Goal: Task Accomplishment & Management: Manage account settings

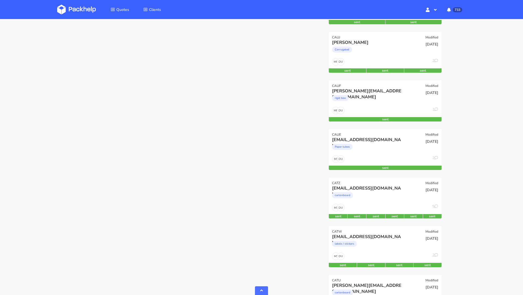
scroll to position [3949, 0]
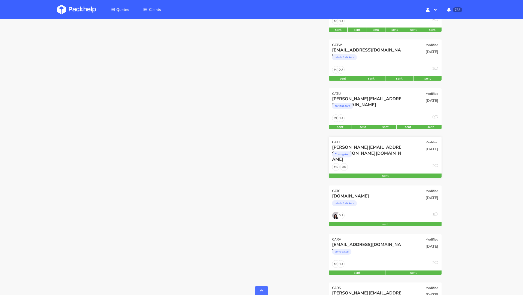
click at [343, 146] on div "benjamin.glemser@gmail.com" at bounding box center [368, 147] width 72 height 6
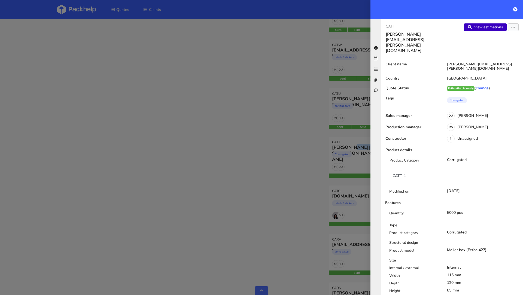
click at [436, 28] on link "View estimations" at bounding box center [485, 27] width 43 height 8
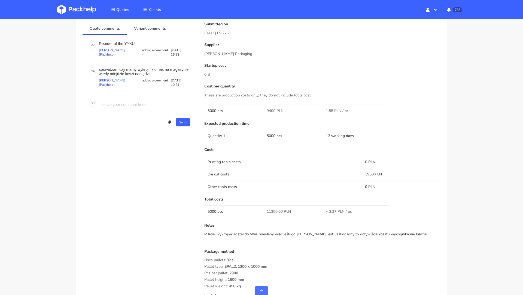
scroll to position [252, 0]
click at [462, 182] on div "Quotes CATT Add quote CATT-1 Client Information Name benjamin.glemser@gmail.com…" at bounding box center [261, 65] width 523 height 597
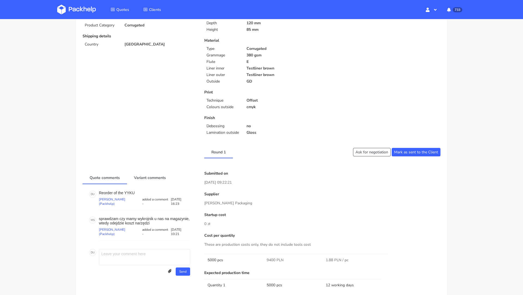
scroll to position [0, 0]
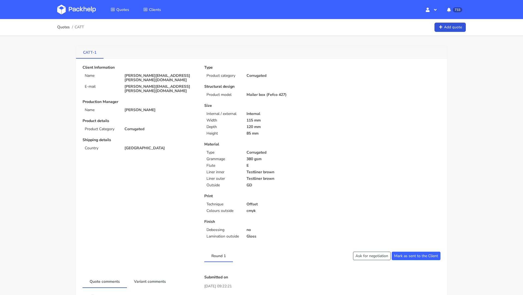
click at [90, 53] on link "CATT-1" at bounding box center [90, 52] width 28 height 12
click at [81, 29] on span "CATT" at bounding box center [79, 27] width 9 height 4
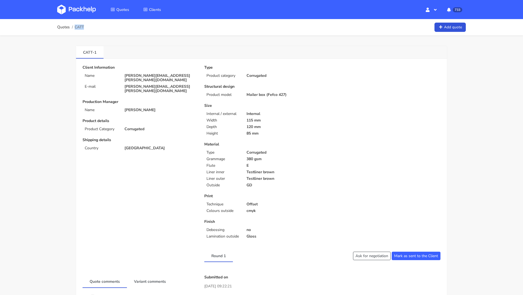
copy span "CATT"
click at [310, 120] on p "115 mm" at bounding box center [283, 120] width 72 height 4
click at [151, 76] on p "benjamin.glemser@gmail.com" at bounding box center [160, 78] width 72 height 9
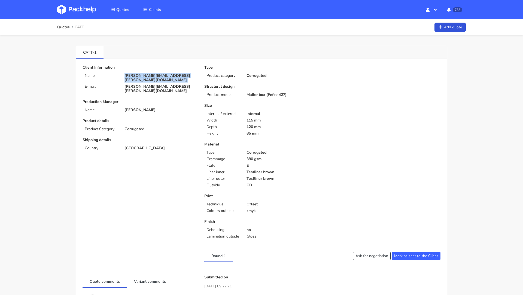
copy div "benjamin.glemser@gmail.com"
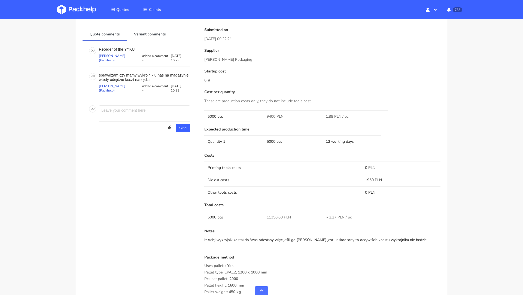
scroll to position [254, 0]
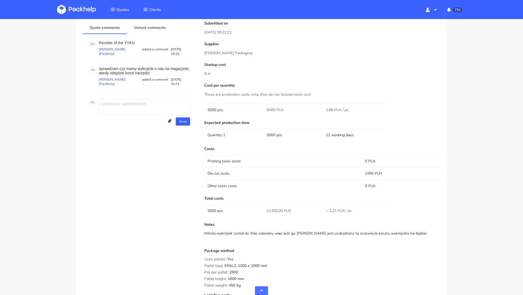
click at [270, 110] on span "9400 PLN" at bounding box center [275, 109] width 17 height 5
copy span "9400"
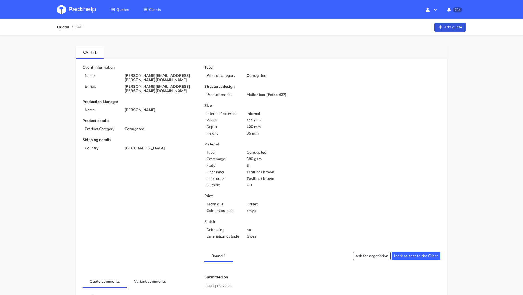
click at [83, 7] on img at bounding box center [76, 10] width 39 height 10
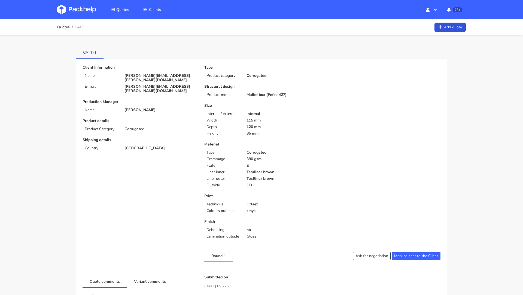
click at [90, 52] on link "CATT-1" at bounding box center [90, 52] width 28 height 12
copy link "CATT"
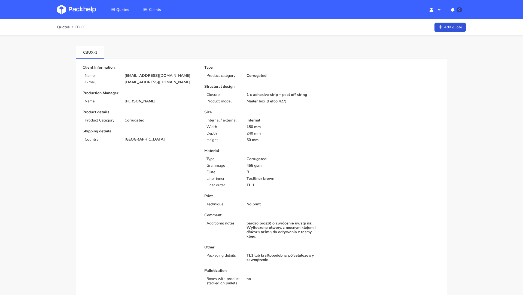
click at [138, 83] on p "[EMAIL_ADDRESS][DOMAIN_NAME]" at bounding box center [160, 82] width 72 height 4
copy div "[EMAIL_ADDRESS][DOMAIN_NAME]"
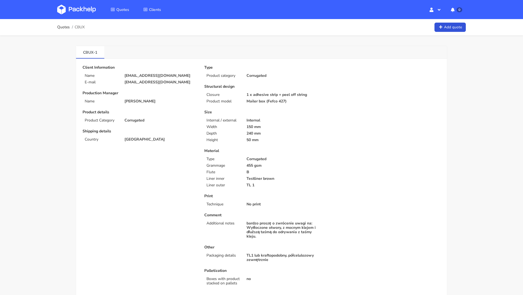
click at [81, 27] on span "CBUX" at bounding box center [80, 27] width 10 height 4
copy span "CBUX"
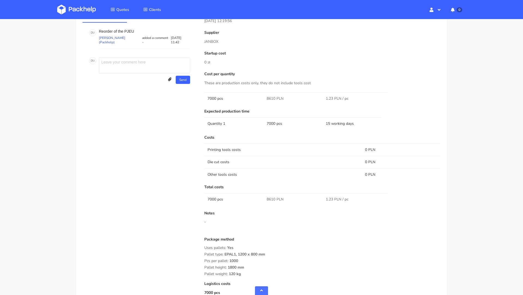
scroll to position [367, 0]
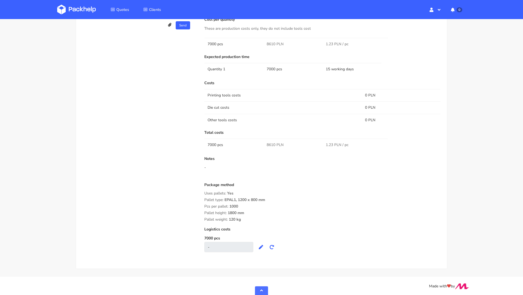
click at [272, 142] on span "8610 PLN" at bounding box center [275, 144] width 17 height 5
copy span "8610"
click at [273, 172] on div "Notes -" at bounding box center [322, 168] width 236 height 22
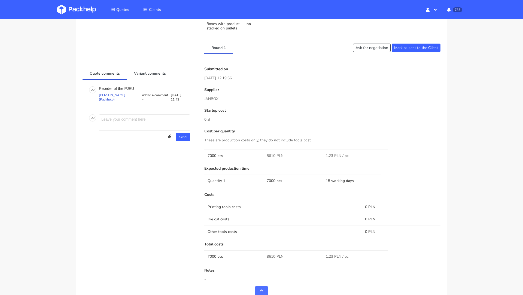
scroll to position [254, 0]
click at [361, 48] on button "Ask for negotiation" at bounding box center [372, 48] width 38 height 8
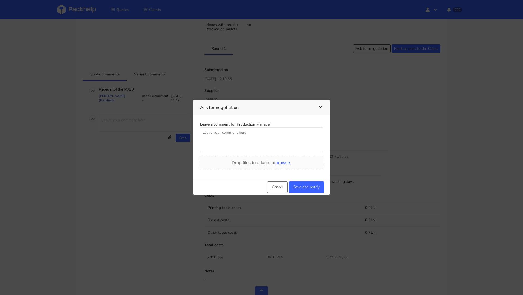
click at [256, 146] on textarea at bounding box center [261, 139] width 123 height 25
drag, startPoint x: 305, startPoint y: 135, endPoint x: 249, endPoint y: 133, distance: 56.7
click at [249, 133] on textarea "Mozemy dostac lepsza cene ze wzgledu na wieksza ilosc oraz" at bounding box center [261, 139] width 123 height 25
type textarea "Mozemy dostac lepsza cene oraz wycene z Marexa?"
click at [307, 187] on button "Save and notify" at bounding box center [306, 186] width 35 height 11
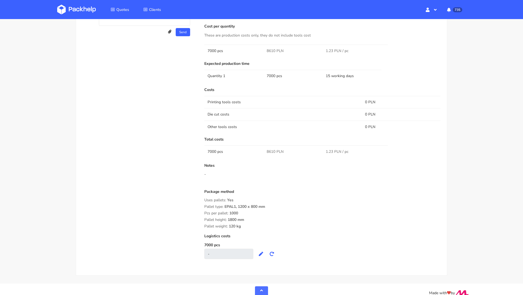
scroll to position [0, 0]
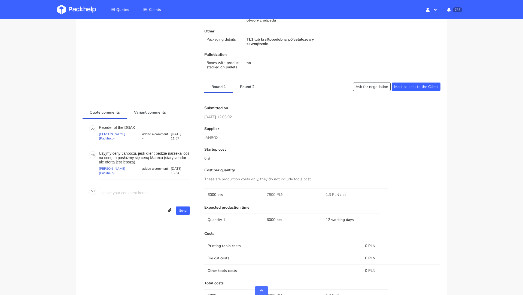
scroll to position [226, 0]
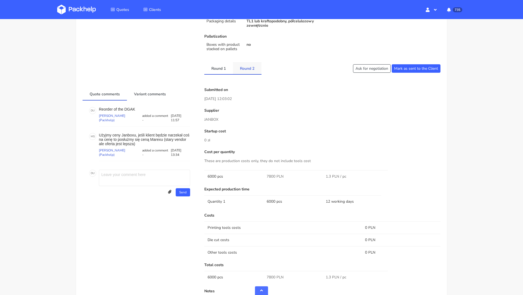
click at [248, 69] on link "Round 2" at bounding box center [247, 68] width 29 height 12
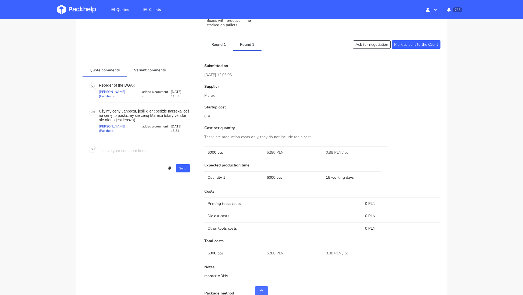
scroll to position [242, 0]
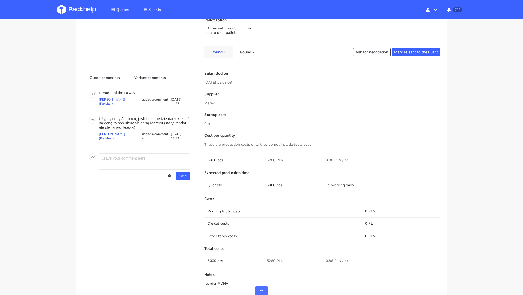
click at [222, 53] on link "Round 1" at bounding box center [218, 52] width 29 height 12
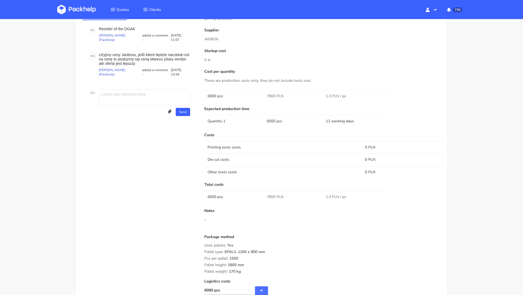
scroll to position [329, 0]
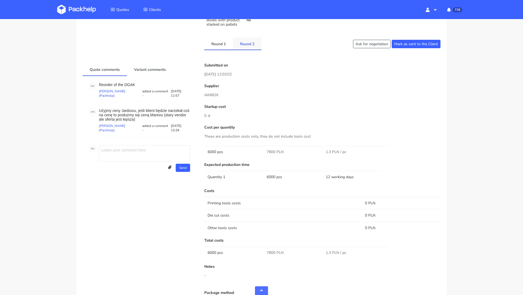
click at [246, 46] on link "Round 2" at bounding box center [247, 44] width 29 height 12
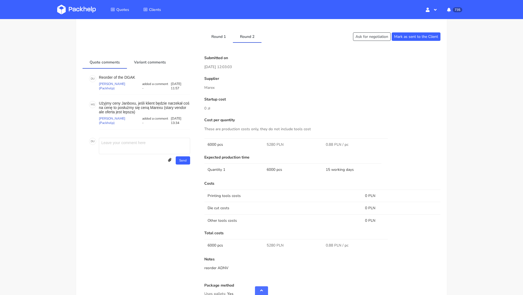
scroll to position [256, 0]
click at [222, 41] on link "Round 1" at bounding box center [218, 37] width 29 height 12
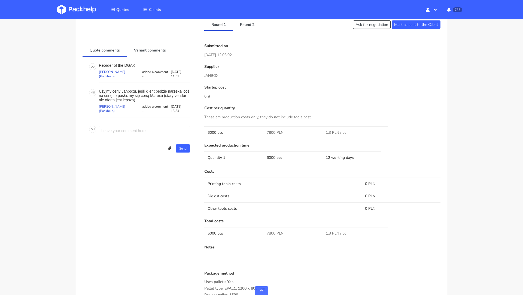
scroll to position [269, 0]
click at [245, 25] on link "Round 2" at bounding box center [247, 25] width 29 height 12
click at [215, 28] on link "Round 1" at bounding box center [218, 25] width 29 height 12
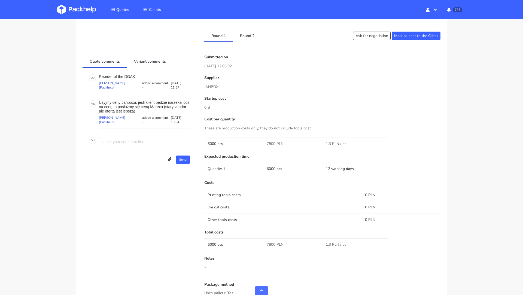
scroll to position [234, 0]
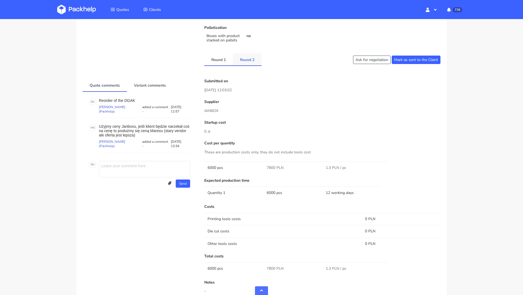
click at [249, 55] on link "Round 2" at bounding box center [247, 59] width 29 height 12
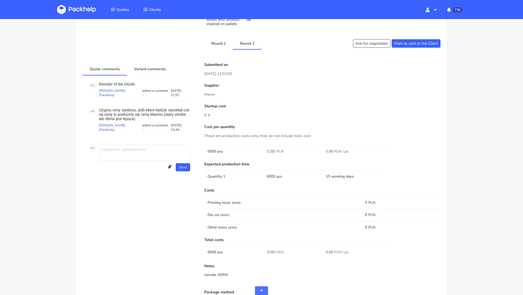
scroll to position [247, 0]
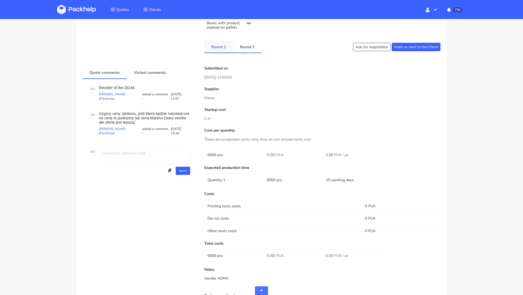
click at [217, 49] on link "Round 1" at bounding box center [218, 47] width 29 height 12
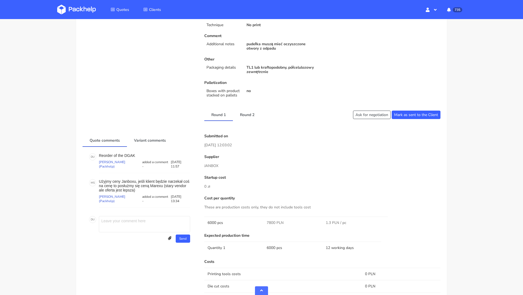
scroll to position [178, 0]
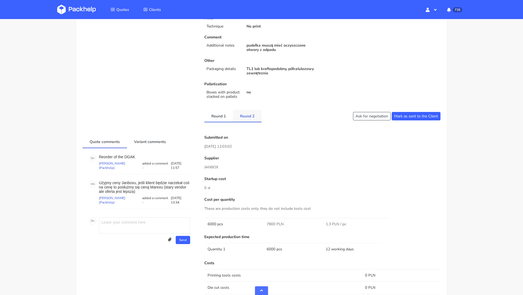
click at [248, 117] on link "Round 2" at bounding box center [247, 116] width 29 height 12
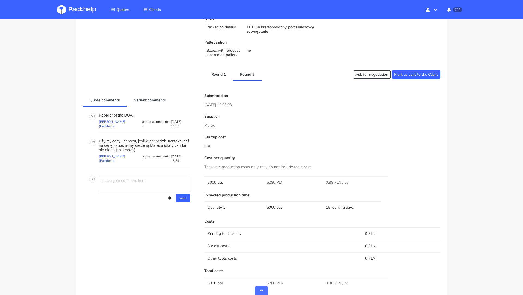
scroll to position [0, 0]
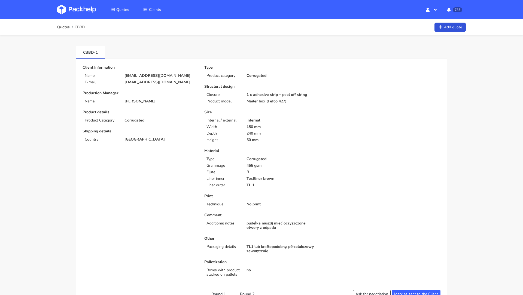
click at [75, 10] on img at bounding box center [76, 10] width 39 height 10
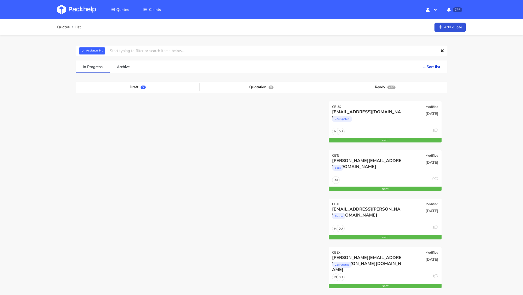
click at [70, 6] on img at bounding box center [76, 10] width 39 height 10
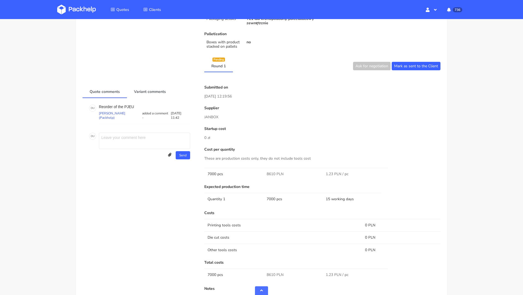
scroll to position [229, 0]
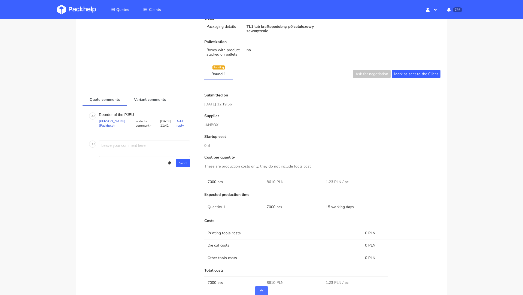
click at [130, 114] on p "Reorder of the PJEU" at bounding box center [144, 115] width 91 height 4
copy p "PJEU"
click at [148, 65] on div "Client Information Name [EMAIL_ADDRESS][DOMAIN_NAME] E-mail [EMAIL_ADDRESS][DOM…" at bounding box center [262, 116] width 358 height 559
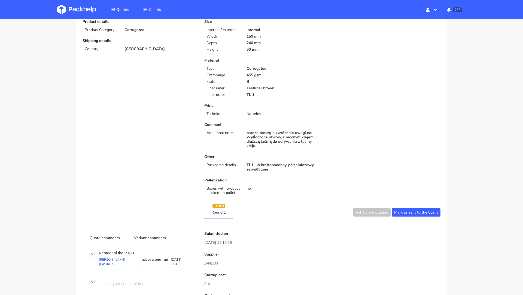
scroll to position [289, 0]
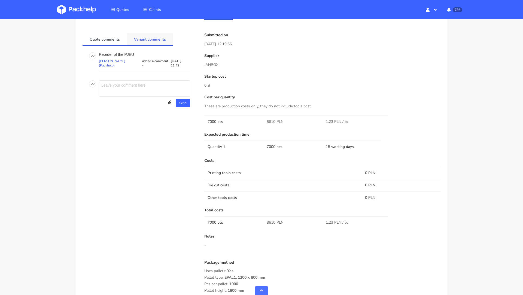
click at [144, 39] on link "Variant comments" at bounding box center [150, 39] width 46 height 12
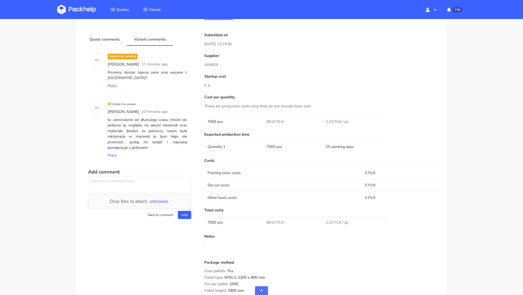
scroll to position [44, 0]
click at [138, 180] on textarea at bounding box center [139, 183] width 103 height 16
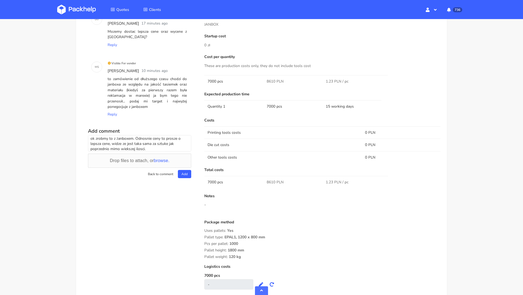
scroll to position [328, 0]
type textarea "ok zrobmy to z Janboxem. Odnosnie ceny to prosze o lepsza cene, widze ze jest t…"
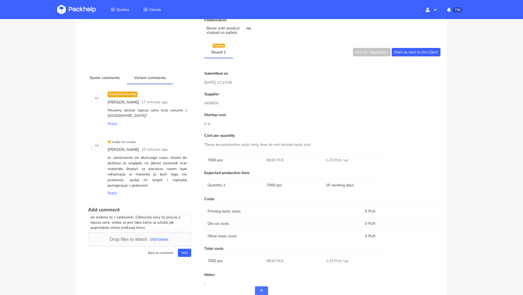
scroll to position [52, 0]
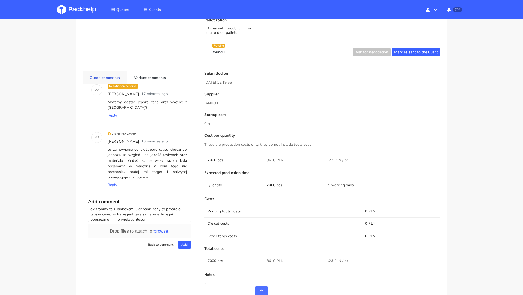
click at [116, 77] on link "Quote comments" at bounding box center [105, 77] width 44 height 12
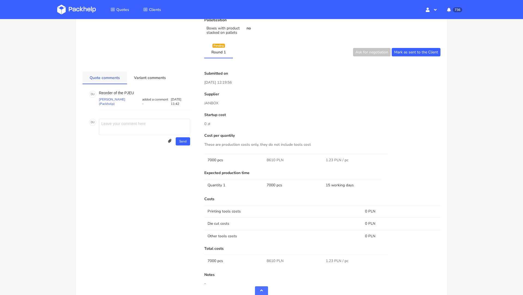
scroll to position [0, 0]
click at [129, 91] on p "Reorder of the PJEU" at bounding box center [144, 93] width 91 height 4
copy p "PJEU"
click at [153, 77] on link "Variant comments" at bounding box center [150, 77] width 46 height 12
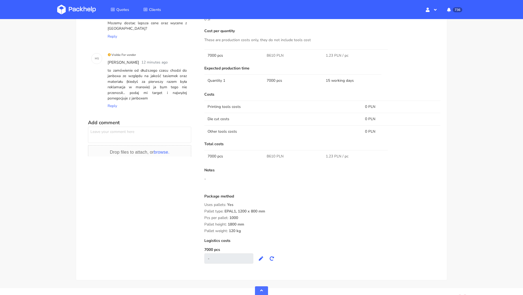
scroll to position [352, 0]
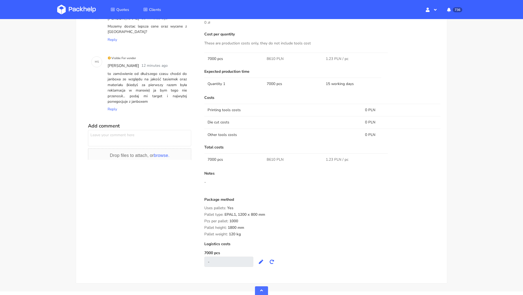
click at [126, 140] on textarea at bounding box center [139, 138] width 103 height 16
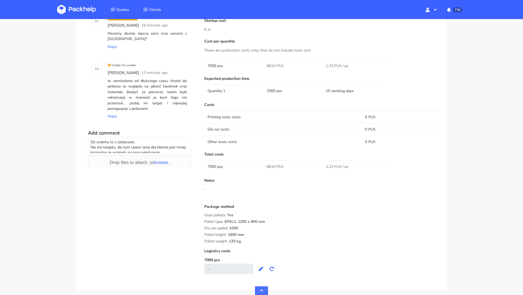
scroll to position [4, 0]
type textarea "Ok zrobmy to z Janboxem. Nie ma targetu, ale tym razem cena dla klienta jest mn…"
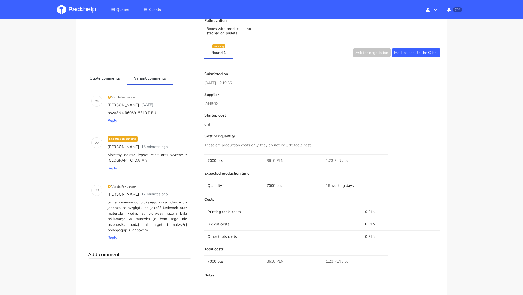
scroll to position [0, 0]
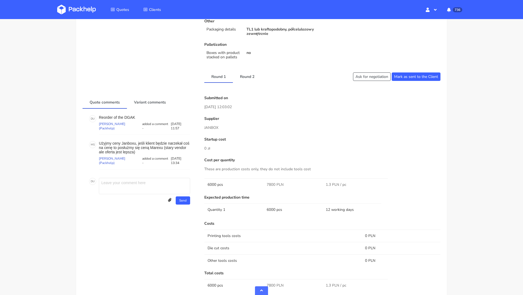
scroll to position [218, 0]
click at [251, 77] on link "Round 2" at bounding box center [247, 75] width 29 height 12
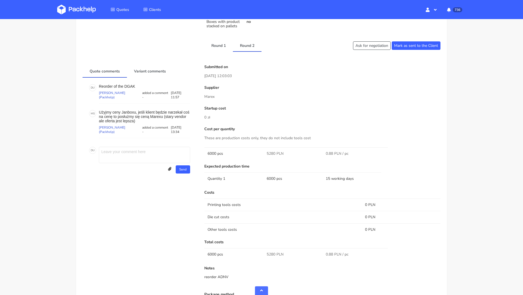
scroll to position [202, 0]
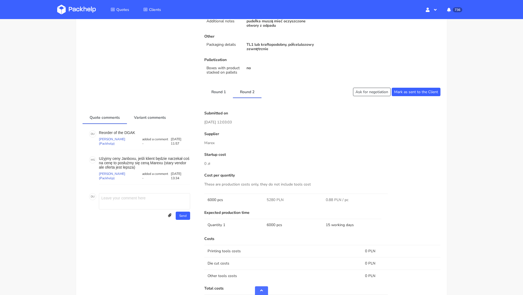
click at [218, 84] on div "Client Information Name [EMAIL_ADDRESS][DOMAIN_NAME] E-mail [EMAIL_ADDRESS][DOM…" at bounding box center [262, 153] width 358 height 581
click at [220, 91] on link "Round 1" at bounding box center [218, 92] width 29 height 12
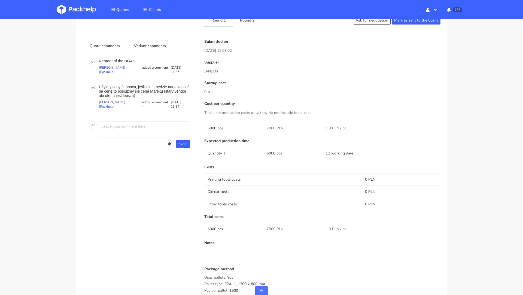
scroll to position [271, 0]
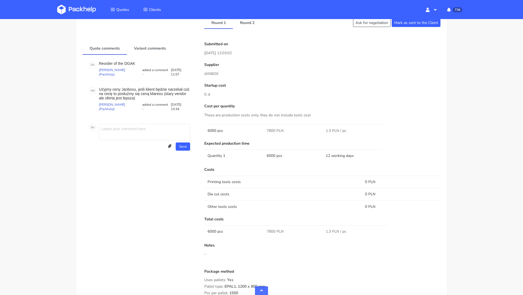
click at [269, 65] on p "Supplier" at bounding box center [322, 65] width 236 height 4
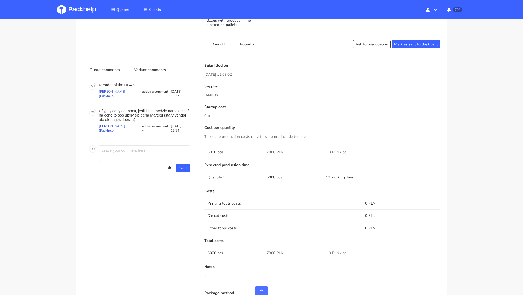
scroll to position [247, 0]
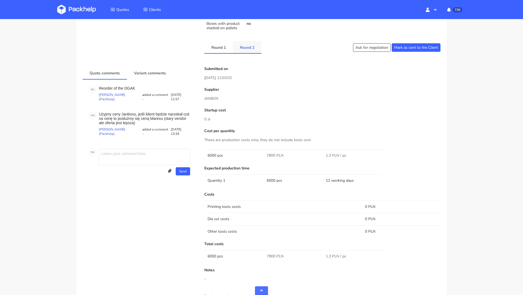
click at [245, 45] on link "Round 2" at bounding box center [247, 47] width 29 height 12
click at [228, 46] on link "Round 1" at bounding box center [218, 47] width 29 height 12
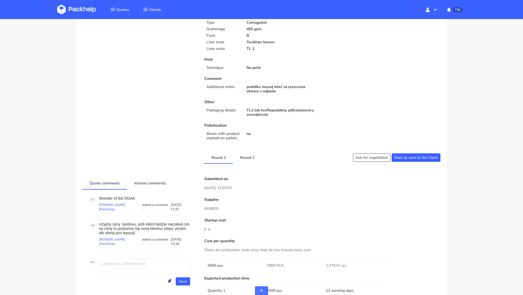
scroll to position [88, 0]
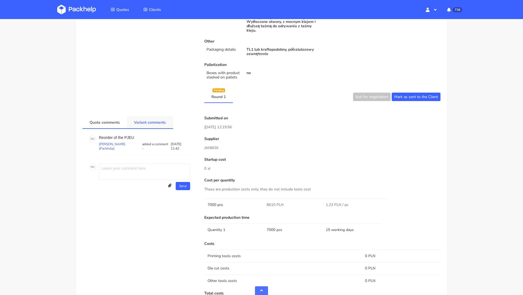
click at [147, 121] on link "Variant comments" at bounding box center [150, 122] width 46 height 12
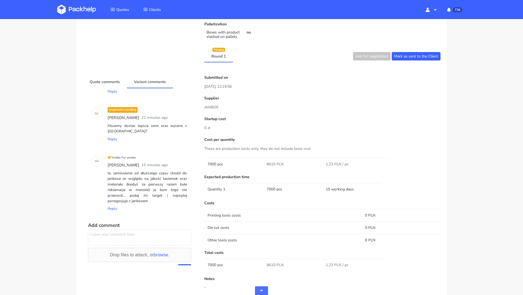
scroll to position [51, 0]
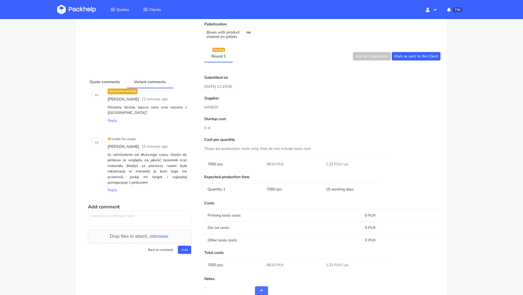
click at [124, 212] on textarea at bounding box center [139, 219] width 103 height 16
type textarea "Ok, zrobmy to z Janboxem. Nie ma targetu ale tym razem cena dla klienta jest mn…"
click at [183, 247] on button "Add" at bounding box center [184, 250] width 13 height 8
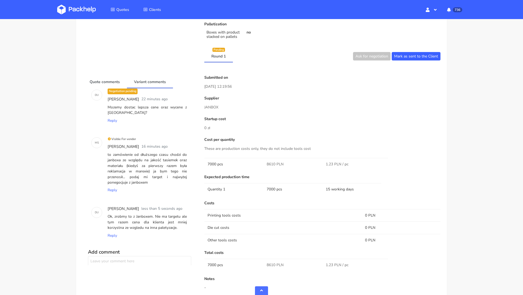
scroll to position [0, 0]
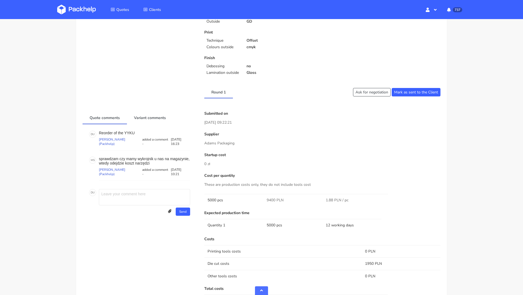
scroll to position [163, 0]
click at [284, 102] on div "Client Information Name [PERSON_NAME][EMAIL_ADDRESS][PERSON_NAME][DOMAIN_NAME] …" at bounding box center [262, 168] width 358 height 532
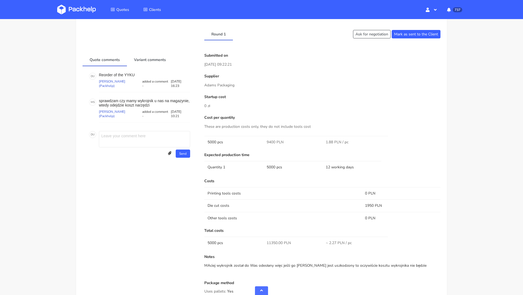
scroll to position [0, 0]
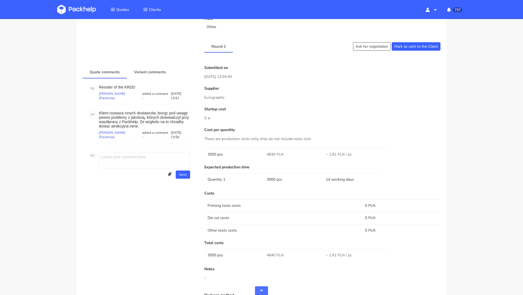
scroll to position [238, 0]
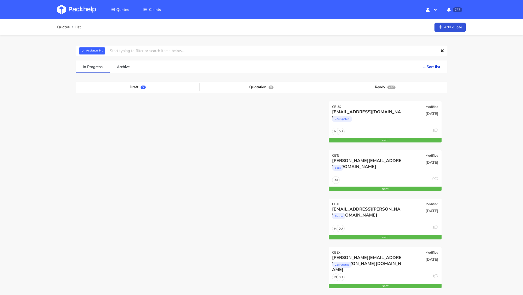
click at [81, 9] on img at bounding box center [76, 10] width 39 height 10
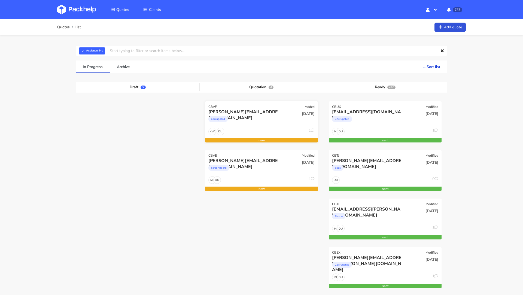
click at [273, 121] on div "corrugated" at bounding box center [244, 120] width 72 height 11
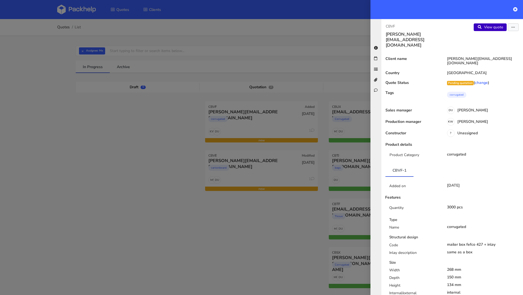
click at [494, 28] on link "View quote" at bounding box center [490, 27] width 33 height 8
click at [279, 131] on div at bounding box center [261, 147] width 523 height 295
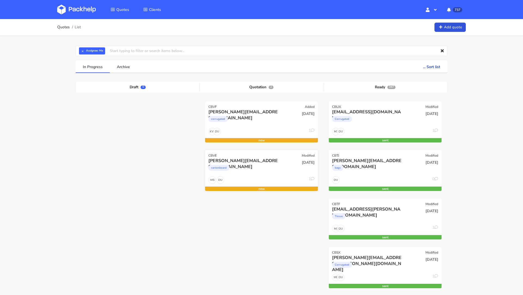
click at [254, 163] on div "[PERSON_NAME][EMAIL_ADDRESS][DOMAIN_NAME]" at bounding box center [244, 161] width 72 height 6
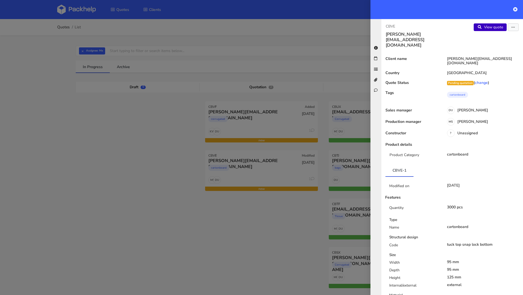
click at [487, 25] on link "View quote" at bounding box center [490, 27] width 33 height 8
click at [329, 139] on div at bounding box center [261, 147] width 523 height 295
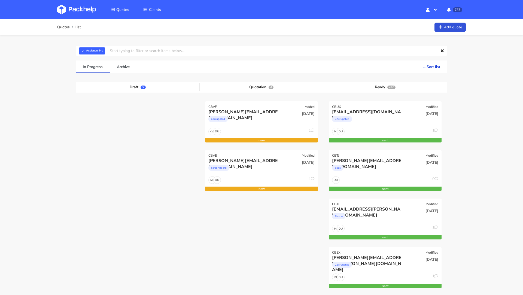
click at [84, 13] on img at bounding box center [76, 10] width 39 height 10
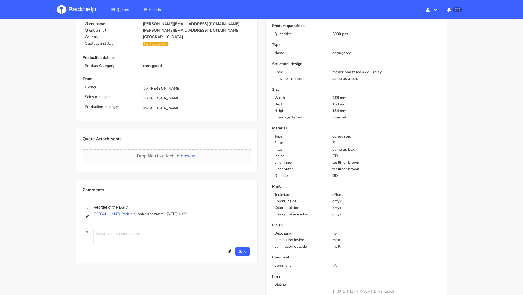
scroll to position [102, 0]
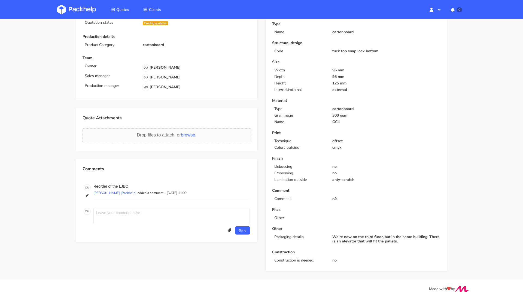
scroll to position [77, 0]
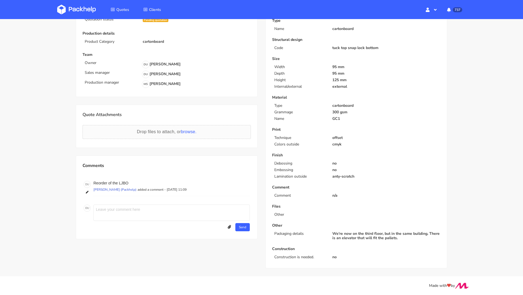
click at [56, 142] on div "Quotes CBVE Edit quote Show estimations Reject quote Common information Quote I…" at bounding box center [261, 109] width 523 height 334
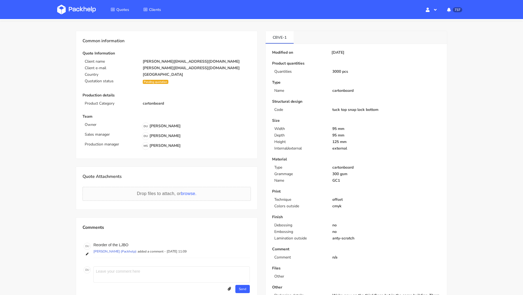
scroll to position [13, 0]
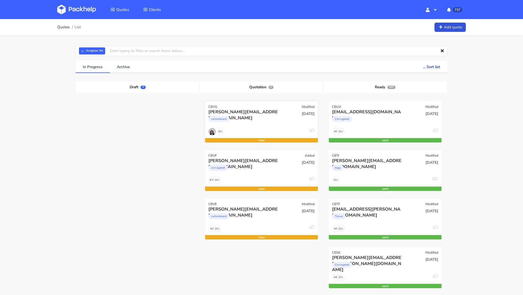
click at [242, 125] on div "cartonboard" at bounding box center [244, 120] width 72 height 11
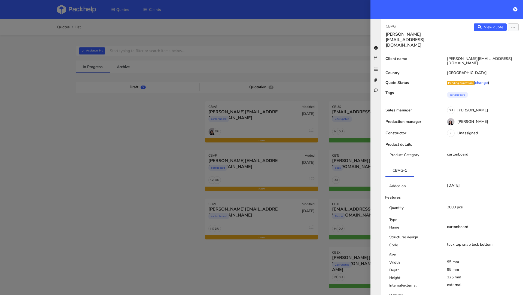
click at [488, 22] on div "CBVG dominic@unahealth.io View quote Edit quote Client name dominic@unahealth.i…" at bounding box center [452, 157] width 142 height 276
click at [489, 27] on link "View quote" at bounding box center [490, 27] width 33 height 8
click at [262, 128] on div at bounding box center [261, 147] width 523 height 295
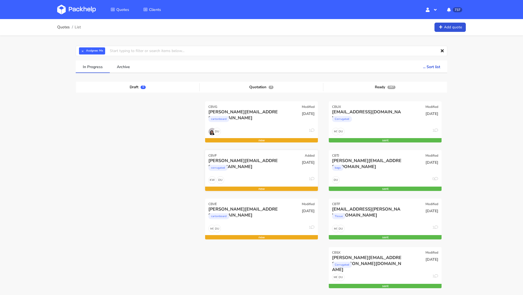
click at [252, 164] on div "corrugated" at bounding box center [244, 169] width 72 height 11
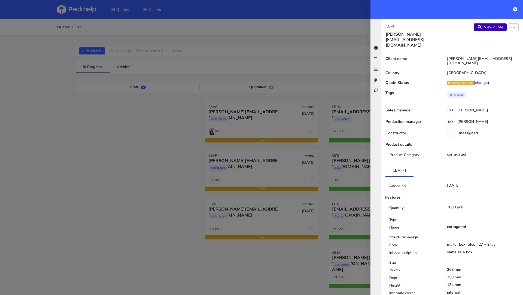
click at [488, 27] on link "View quote" at bounding box center [490, 27] width 33 height 8
click at [259, 176] on div at bounding box center [261, 147] width 523 height 295
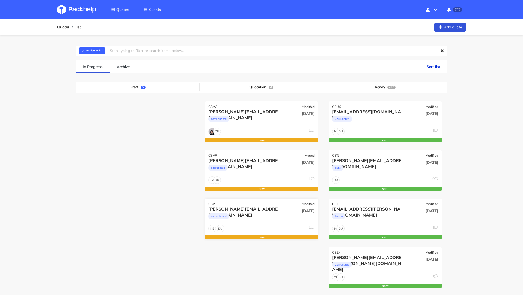
click at [256, 211] on div "dominic@unahealth.io" at bounding box center [244, 209] width 72 height 6
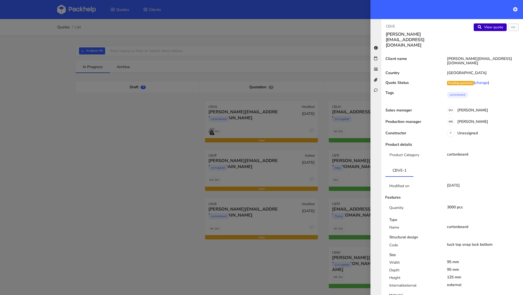
click at [489, 24] on link "View quote" at bounding box center [490, 27] width 33 height 8
click at [130, 151] on div at bounding box center [261, 147] width 523 height 295
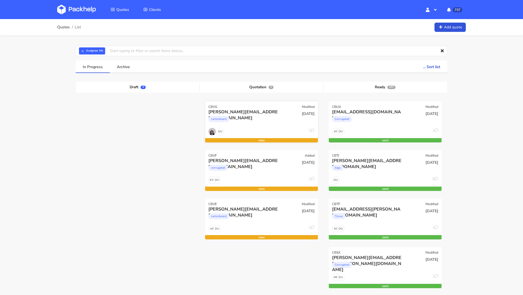
click at [224, 110] on div "dominic@unahealth.io" at bounding box center [244, 112] width 72 height 6
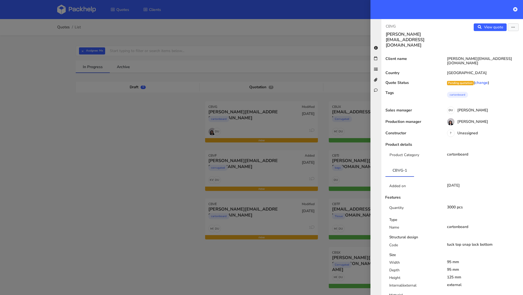
click at [388, 26] on p "CBVG" at bounding box center [417, 26] width 62 height 6
copy p "CBVG"
click at [220, 125] on div at bounding box center [261, 147] width 523 height 295
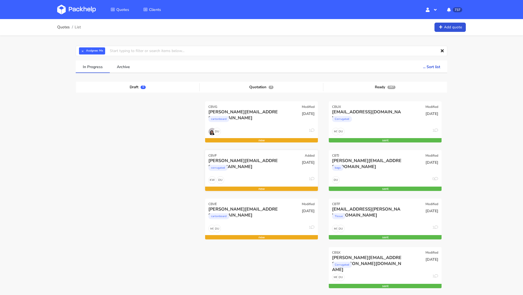
click at [254, 171] on div "corrugated" at bounding box center [244, 169] width 72 height 11
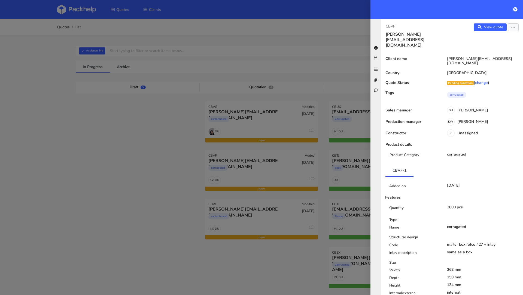
click at [392, 23] on p "CBVF" at bounding box center [417, 26] width 62 height 6
copy p "CBVF"
click at [215, 165] on div at bounding box center [261, 147] width 523 height 295
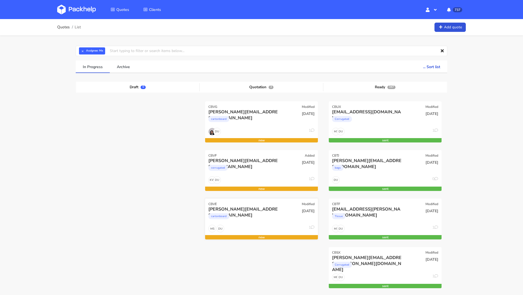
click at [241, 206] on div "[PERSON_NAME][EMAIL_ADDRESS][DOMAIN_NAME]" at bounding box center [244, 209] width 72 height 6
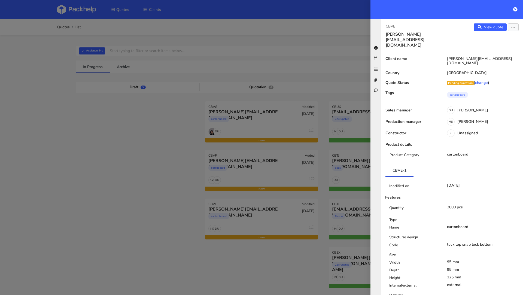
click at [394, 24] on p "CBVE" at bounding box center [417, 26] width 62 height 6
copy p "CBVE"
click at [105, 55] on div at bounding box center [261, 147] width 523 height 295
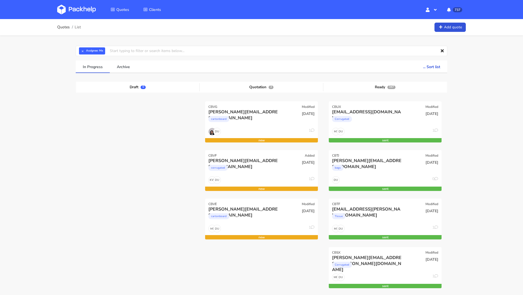
click at [77, 5] on img at bounding box center [76, 10] width 39 height 10
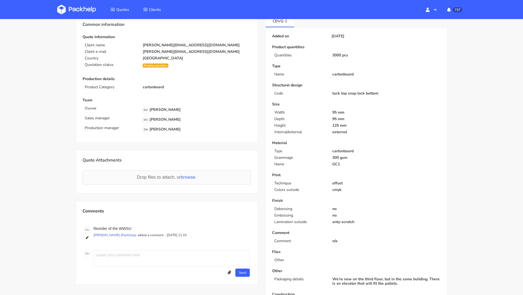
scroll to position [28, 0]
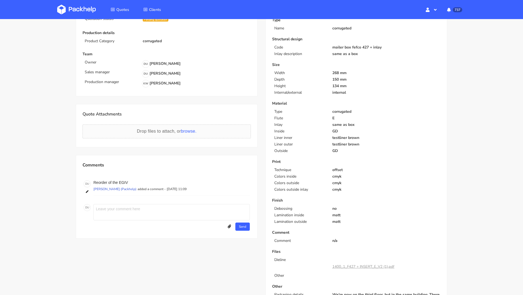
scroll to position [120, 0]
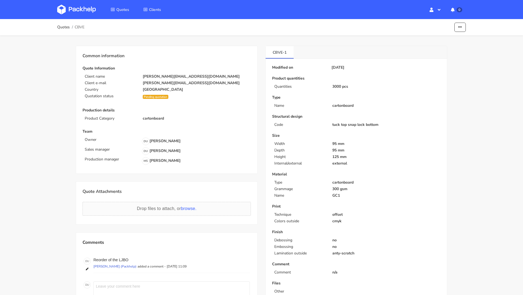
scroll to position [77, 0]
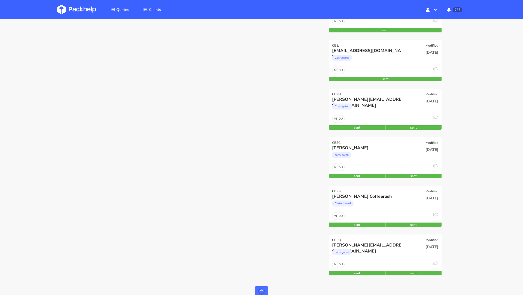
scroll to position [305, 0]
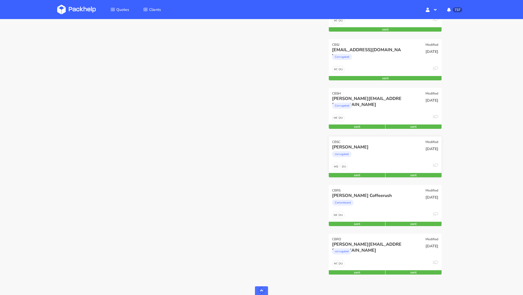
click at [371, 139] on div "CBSC Modified" at bounding box center [385, 140] width 113 height 8
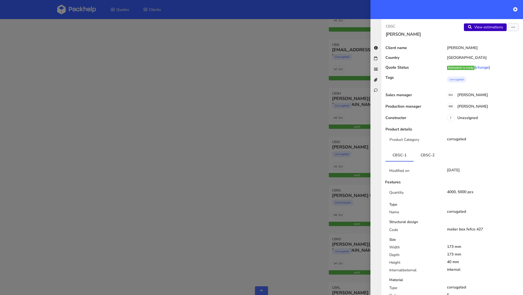
click at [484, 29] on link "View estimations" at bounding box center [485, 27] width 43 height 8
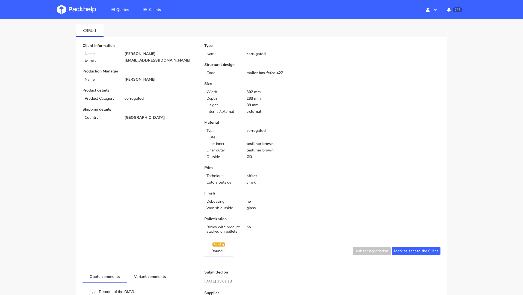
scroll to position [14, 0]
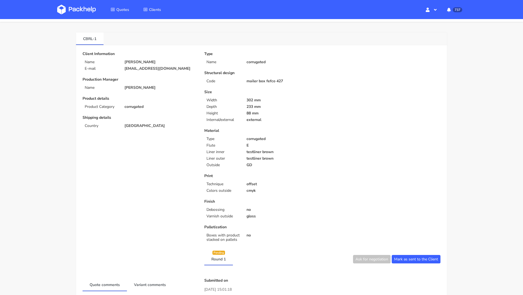
click at [136, 67] on p "[EMAIL_ADDRESS][DOMAIN_NAME]" at bounding box center [160, 68] width 72 height 4
copy div "[EMAIL_ADDRESS][DOMAIN_NAME]"
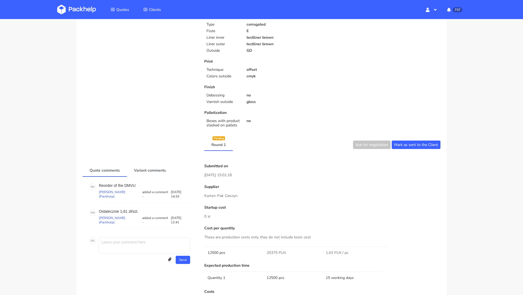
scroll to position [136, 0]
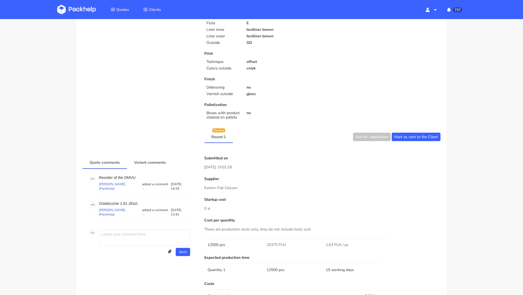
click at [219, 187] on p "Karton-Pak Cieszyn" at bounding box center [322, 188] width 236 height 6
copy div "Karton-Pak Cieszyn"
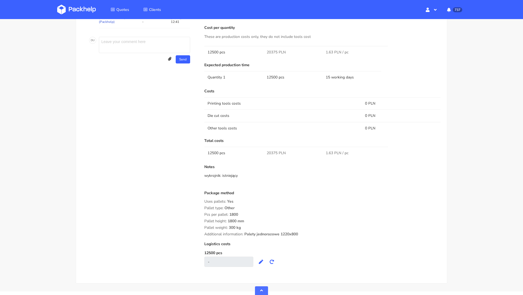
scroll to position [343, 0]
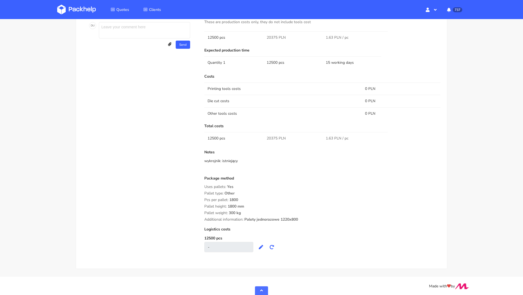
drag, startPoint x: 303, startPoint y: 218, endPoint x: 205, endPoint y: 186, distance: 103.9
click at [205, 186] on div "Package method Uses pallets: Yes Pallet type: Other Pcs per pallet: 1800 Pallet…" at bounding box center [322, 198] width 236 height 45
copy div "Uses pallets: Yes Pallet type: Other Pcs per pallet: 1800 Pallet height: 1800 m…"
click at [272, 193] on div "Pallet type: Other" at bounding box center [322, 193] width 236 height 4
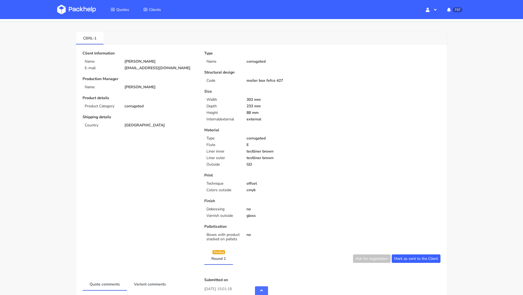
scroll to position [0, 0]
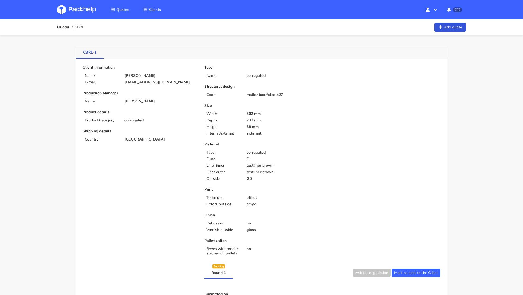
click at [89, 52] on link "CBRL-1" at bounding box center [90, 52] width 28 height 12
copy link "CBRL"
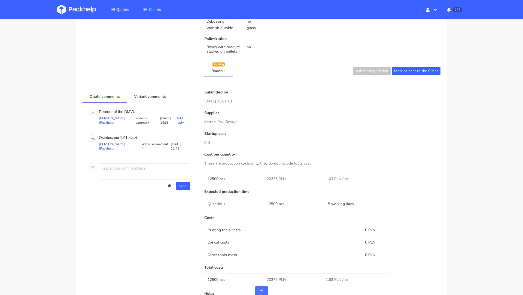
scroll to position [219, 0]
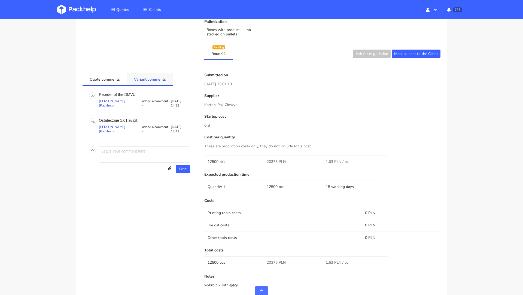
click at [148, 78] on link "Variant comments" at bounding box center [150, 79] width 46 height 12
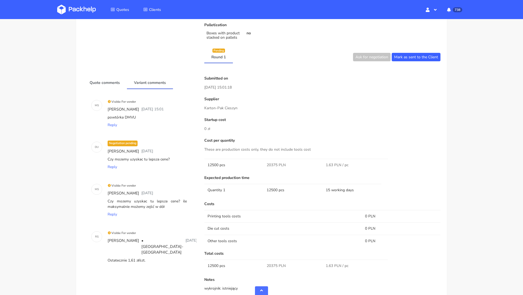
scroll to position [205, 0]
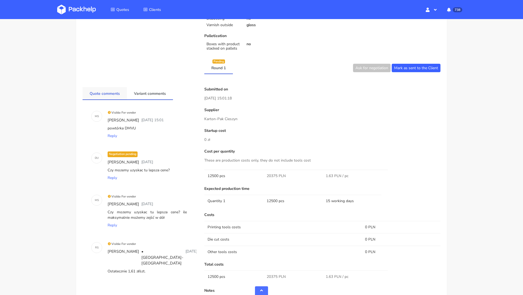
click at [97, 88] on link "Quote comments" at bounding box center [105, 93] width 44 height 12
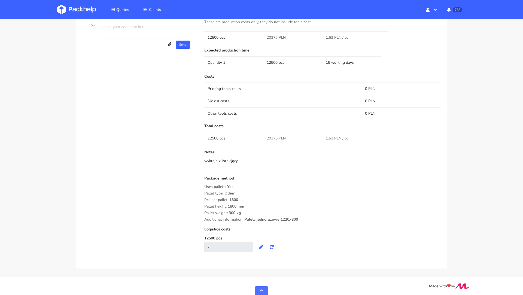
scroll to position [0, 0]
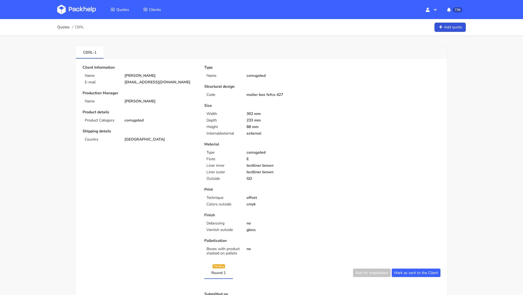
click at [76, 9] on img at bounding box center [76, 10] width 39 height 10
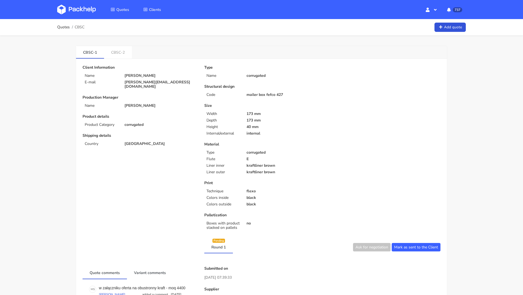
click at [91, 56] on link "CBSC-1" at bounding box center [90, 52] width 28 height 12
click at [117, 56] on link "CBSC-2" at bounding box center [118, 52] width 28 height 12
click at [94, 54] on link "CBSC-1" at bounding box center [90, 52] width 28 height 12
click at [114, 54] on link "CBSC-2" at bounding box center [118, 52] width 28 height 12
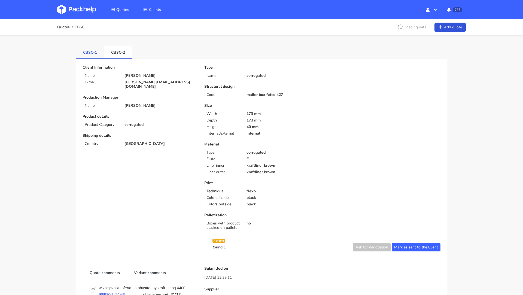
click at [87, 54] on link "CBSC-1" at bounding box center [90, 52] width 28 height 12
click at [90, 54] on link "CBSC-1" at bounding box center [90, 52] width 28 height 12
copy link "CBSC"
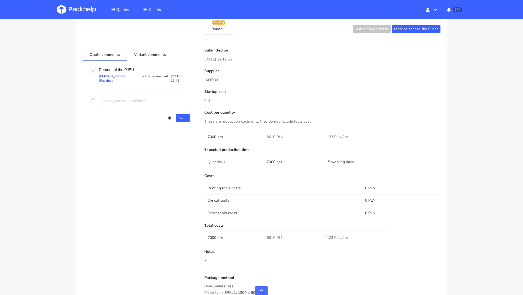
scroll to position [279, 0]
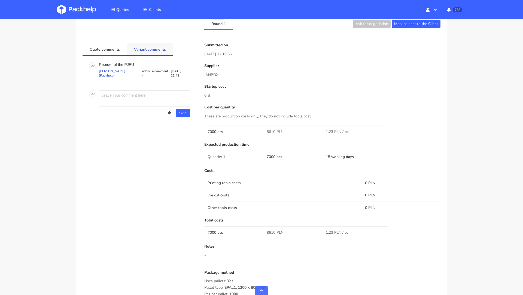
click at [148, 45] on link "Variant comments" at bounding box center [150, 49] width 46 height 12
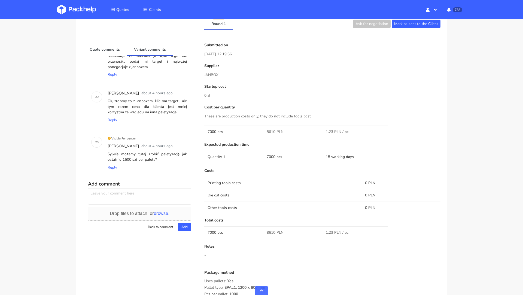
scroll to position [145, 0]
